Goal: Task Accomplishment & Management: Manage account settings

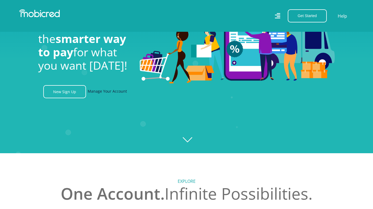
scroll to position [0, 159]
click at [117, 92] on link "Manage Your Account" at bounding box center [107, 91] width 39 height 13
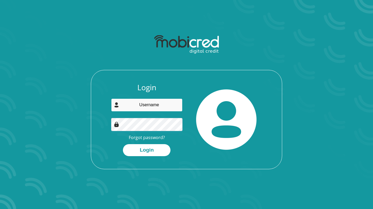
click at [158, 107] on input "email" at bounding box center [147, 105] width 72 height 13
type input "[PERSON_NAME][EMAIL_ADDRESS][DOMAIN_NAME]"
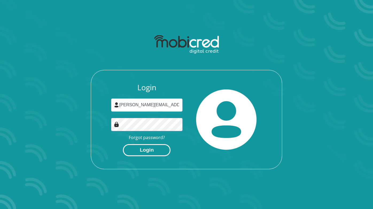
click at [145, 146] on button "Login" at bounding box center [147, 150] width 48 height 12
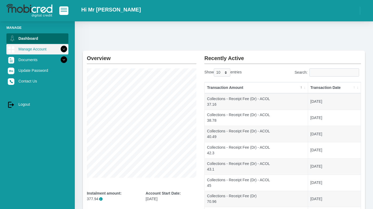
click at [30, 51] on link "Manage Account" at bounding box center [37, 49] width 62 height 10
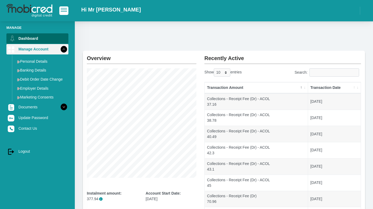
click at [43, 51] on link "Manage Account" at bounding box center [37, 49] width 62 height 10
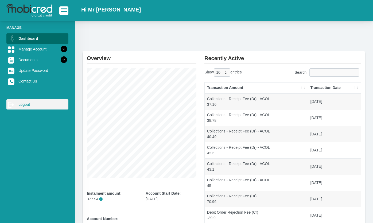
click at [30, 105] on link "log out Logout" at bounding box center [37, 104] width 62 height 10
